Goal: Task Accomplishment & Management: Use online tool/utility

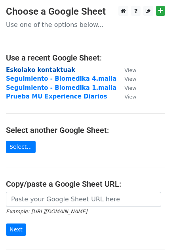
click at [42, 67] on strong "Eskolako kontaktuak" at bounding box center [40, 69] width 69 height 7
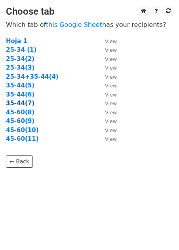
click at [23, 102] on strong "35-44(7)" at bounding box center [20, 103] width 28 height 7
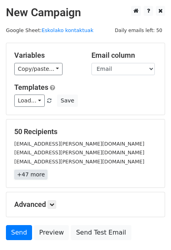
click at [21, 174] on link "+47 more" at bounding box center [30, 175] width 33 height 10
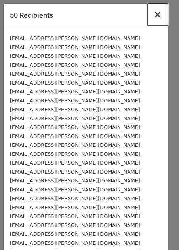
click at [154, 16] on button "×" at bounding box center [157, 15] width 21 height 22
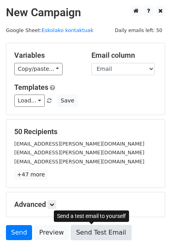
click at [92, 229] on link "Send Test Email" at bounding box center [101, 232] width 60 height 15
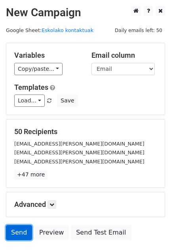
click at [19, 230] on link "Send" at bounding box center [19, 232] width 26 height 15
